Goal: Check status: Check status

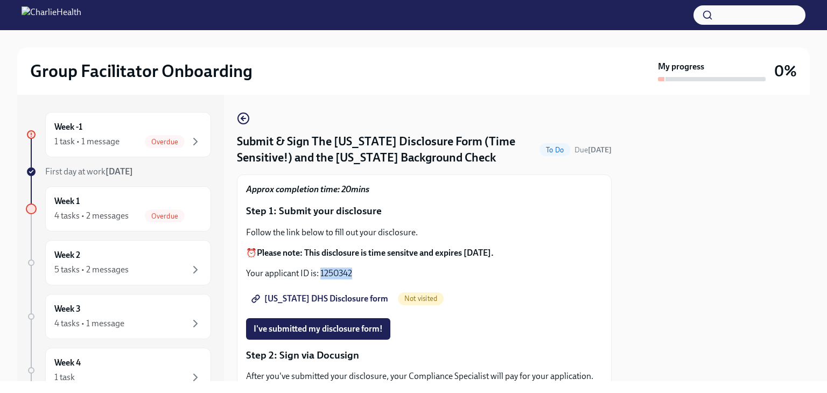
drag, startPoint x: 321, startPoint y: 271, endPoint x: 352, endPoint y: 276, distance: 31.6
click at [352, 276] on p "Your applicant ID is: 1250342" at bounding box center [424, 274] width 357 height 12
copy p "1250342"
click at [300, 300] on span "[US_STATE] DHS Disclosure form" at bounding box center [321, 299] width 135 height 11
click at [358, 332] on span "I've submitted my disclosure form!" at bounding box center [318, 329] width 129 height 11
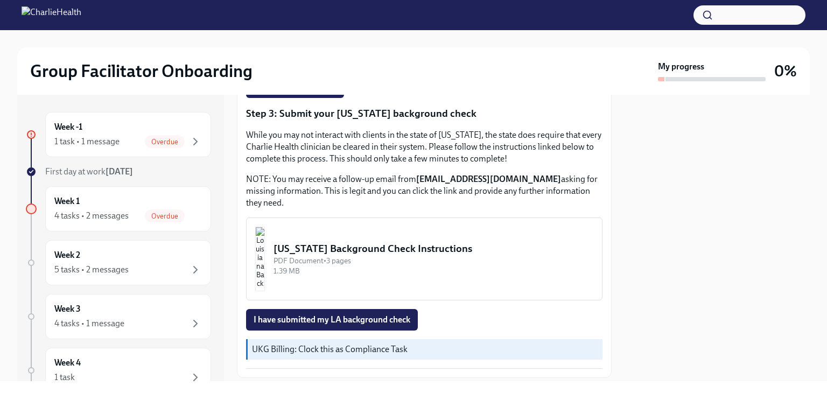
scroll to position [338, 0]
click at [114, 142] on div "1 task • 1 message" at bounding box center [86, 142] width 65 height 12
